Goal: Task Accomplishment & Management: Manage account settings

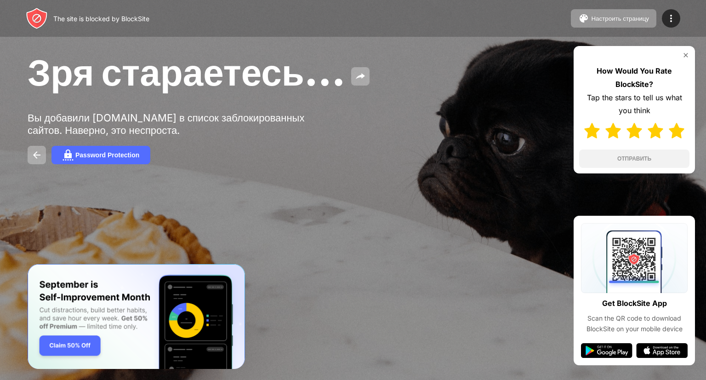
click at [677, 131] on img at bounding box center [677, 131] width 16 height 16
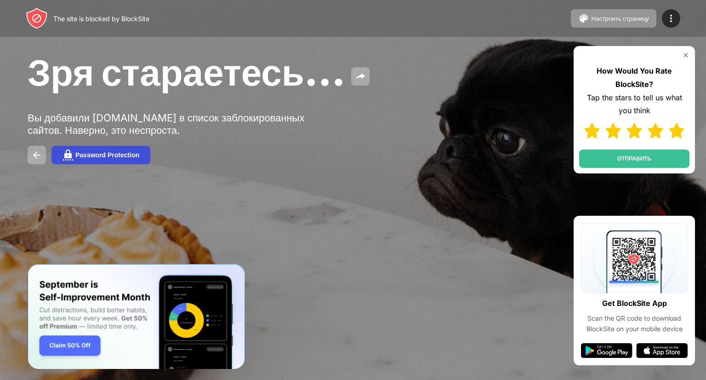
click at [112, 160] on button "Password Protection" at bounding box center [100, 155] width 99 height 18
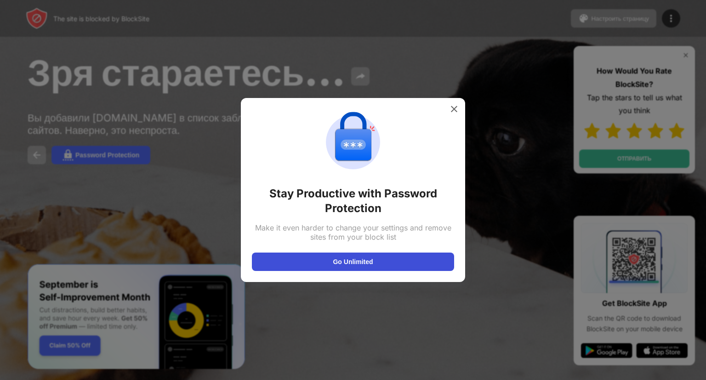
click at [336, 256] on button "Go Unlimited" at bounding box center [353, 261] width 202 height 18
